Goal: Task Accomplishment & Management: Manage account settings

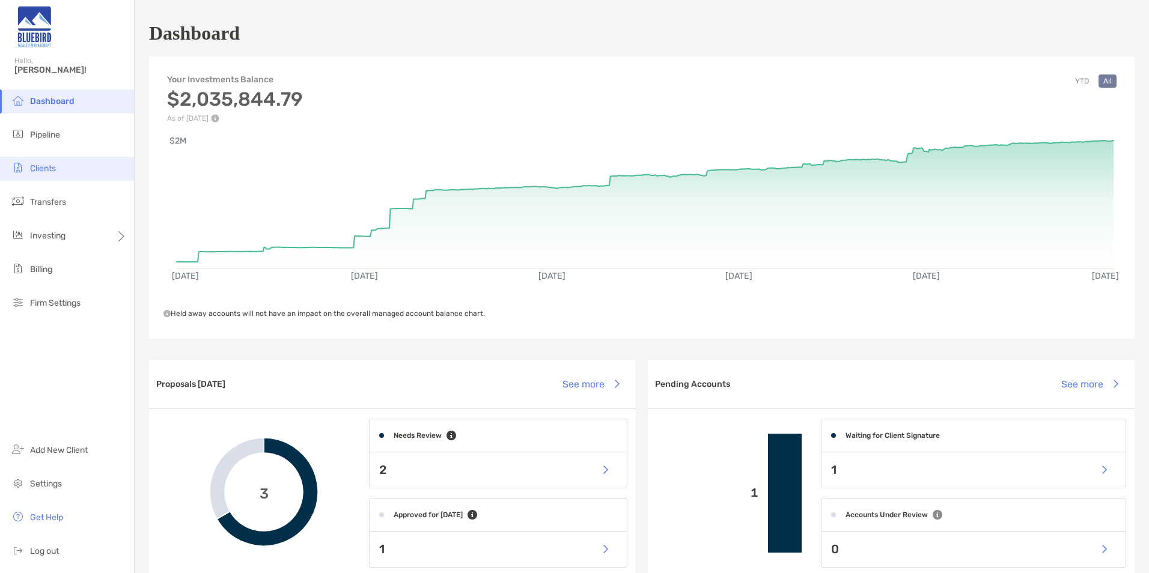
click at [62, 171] on li "Clients" at bounding box center [67, 169] width 134 height 24
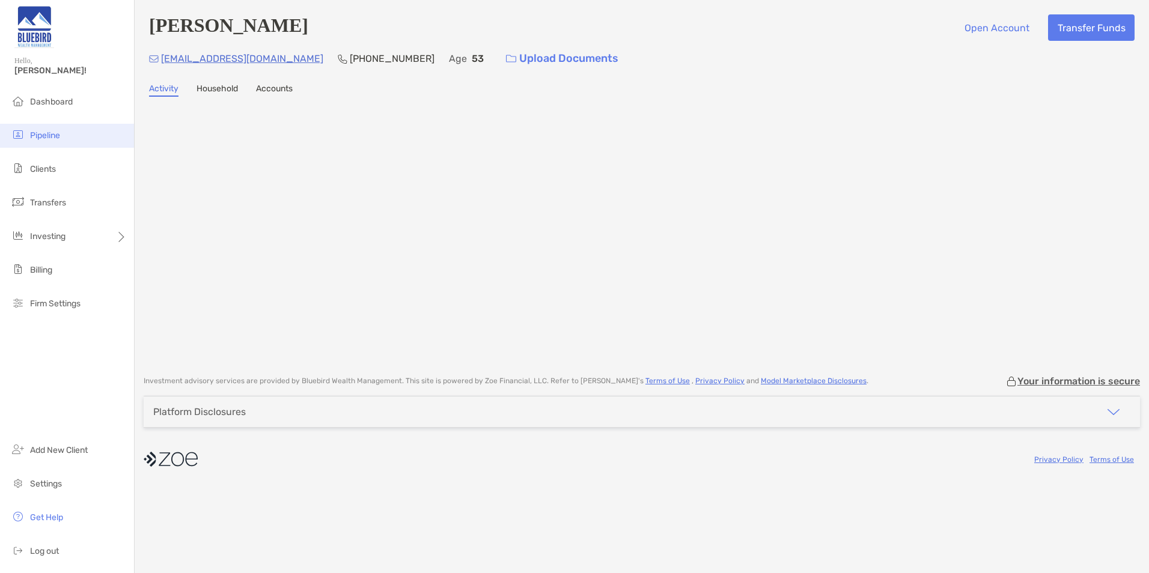
click at [56, 132] on span "Pipeline" at bounding box center [45, 135] width 30 height 10
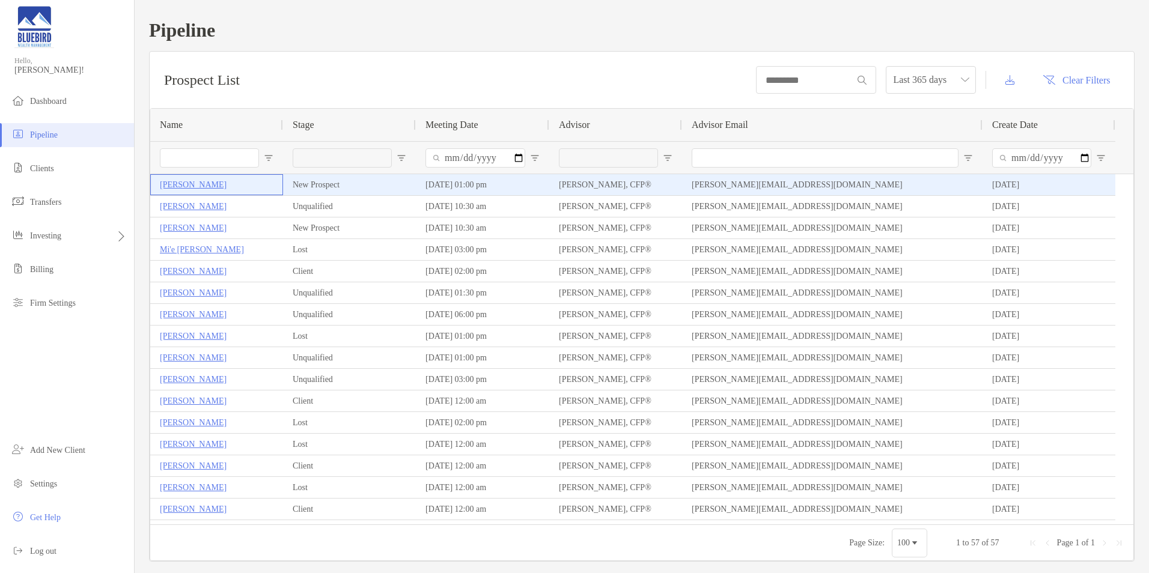
click at [198, 186] on p "[PERSON_NAME]" at bounding box center [193, 184] width 67 height 15
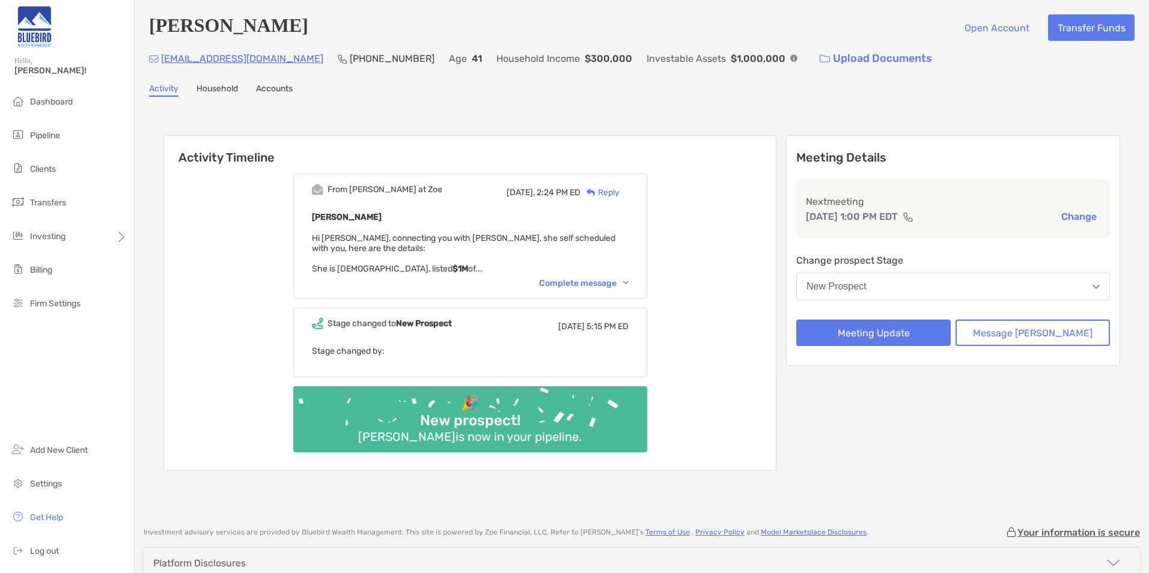
click at [591, 288] on div "Complete message" at bounding box center [584, 283] width 90 height 10
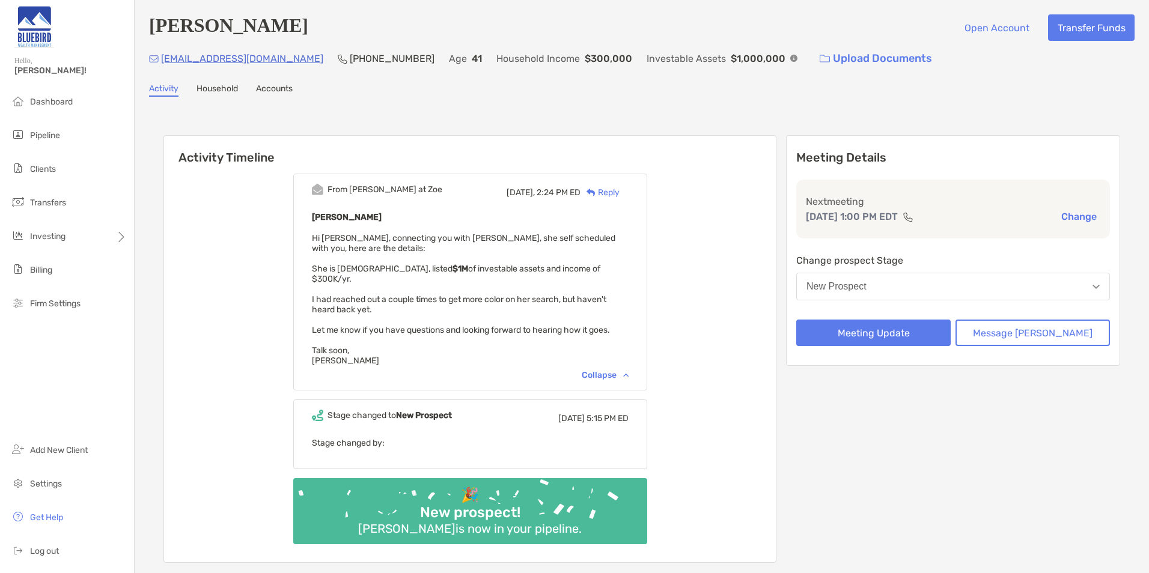
click at [520, 1] on div "Anne Curtiss Open Account Transfer Funds annecurtiss@gmail.com (215) 801-7481 A…" at bounding box center [642, 303] width 1014 height 607
